Goal: Navigation & Orientation: Go to known website

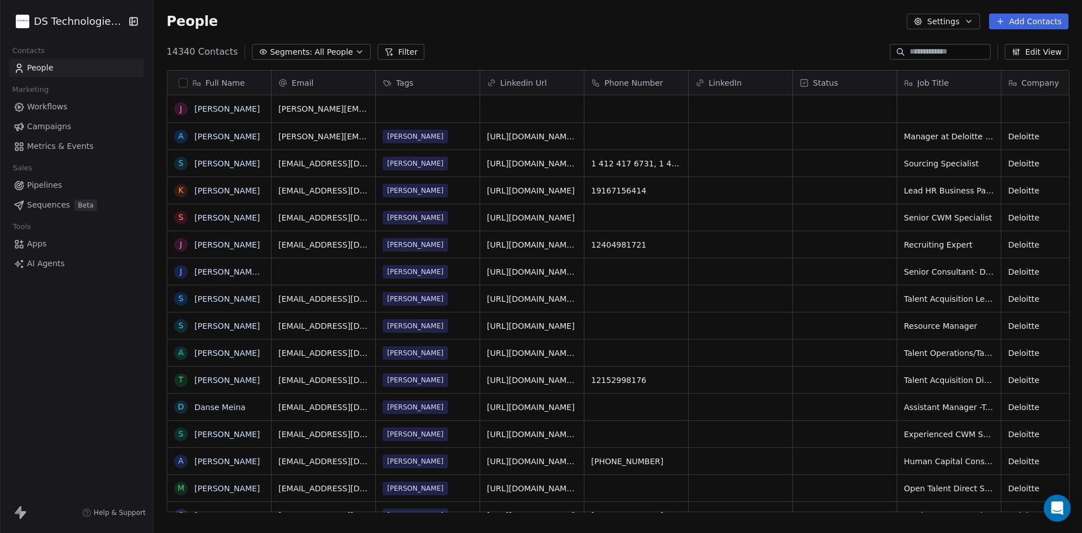
scroll to position [9, 9]
